Goal: Task Accomplishment & Management: Manage account settings

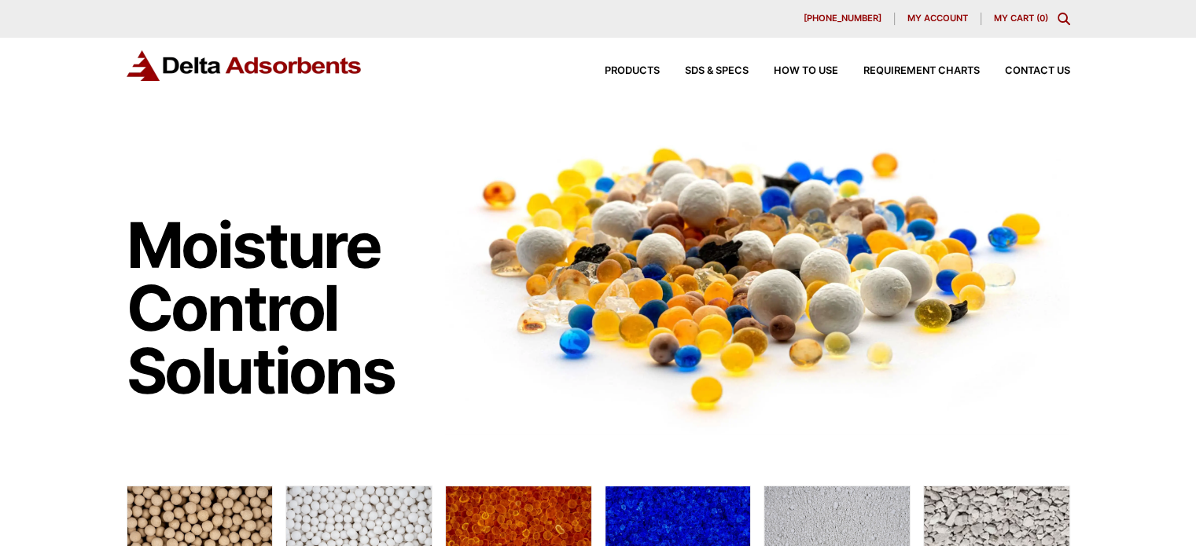
click at [920, 17] on span "My account" at bounding box center [937, 18] width 61 height 9
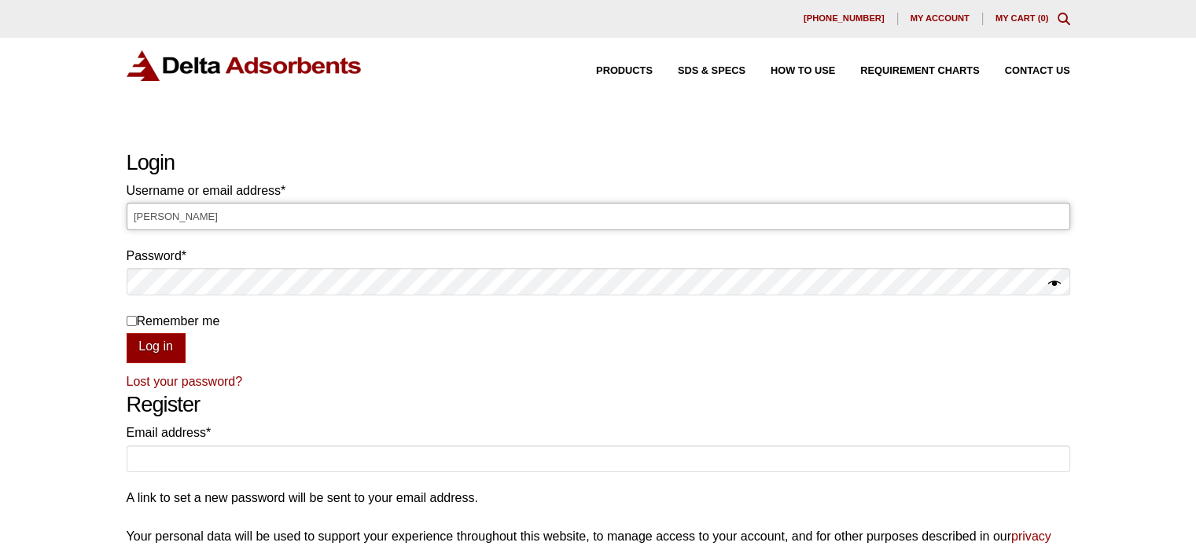
click at [656, 219] on input "[PERSON_NAME]" at bounding box center [598, 216] width 943 height 27
type input "L"
type input "[PERSON_NAME][EMAIL_ADDRESS][DOMAIN_NAME]"
click at [127, 333] on button "Log in" at bounding box center [156, 348] width 59 height 30
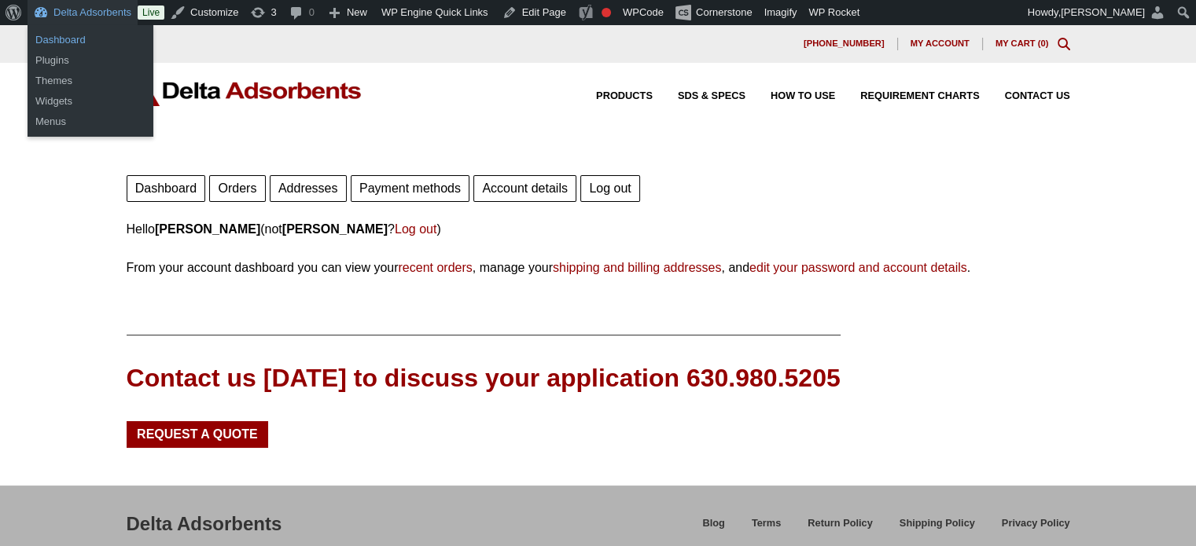
click at [72, 39] on link "Dashboard" at bounding box center [91, 40] width 126 height 20
